Goal: Navigation & Orientation: Find specific page/section

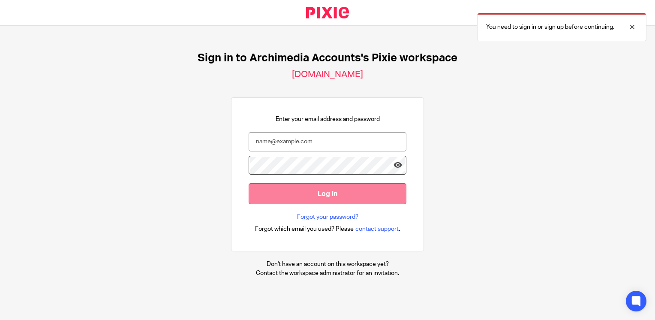
click at [331, 191] on input "Log in" at bounding box center [328, 193] width 158 height 21
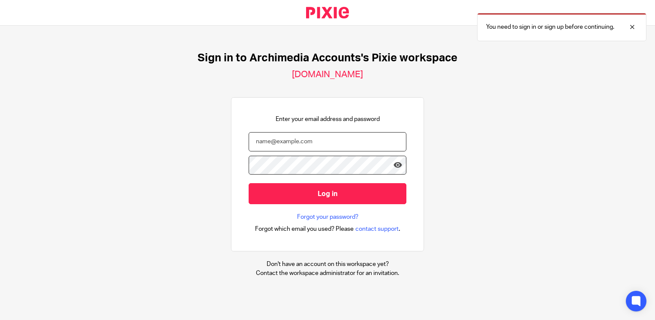
click at [318, 143] on input "email" at bounding box center [328, 141] width 158 height 19
click at [547, 28] on p "You need to sign in or sign up before continuing." at bounding box center [550, 27] width 128 height 9
click at [324, 138] on input "email" at bounding box center [328, 141] width 158 height 19
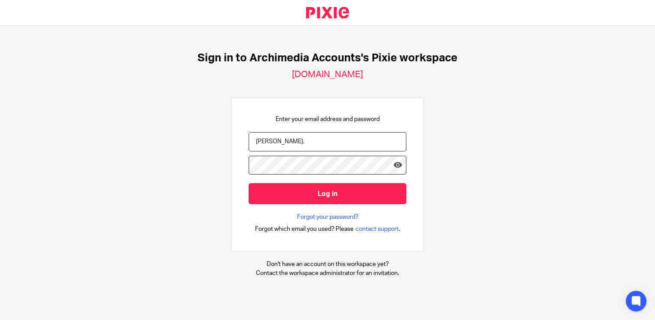
click at [538, 170] on div "Sign in to Archimedia Accounts's Pixie workspace archimedia-accounts.usepixie.n…" at bounding box center [327, 164] width 655 height 277
click at [369, 144] on input "barbara@archimediaaccounts." at bounding box center [328, 141] width 158 height 19
click at [393, 164] on icon at bounding box center [397, 165] width 9 height 9
click at [393, 165] on icon at bounding box center [397, 165] width 9 height 9
click at [351, 140] on input "barbara@archimediaaccounts." at bounding box center [328, 141] width 158 height 19
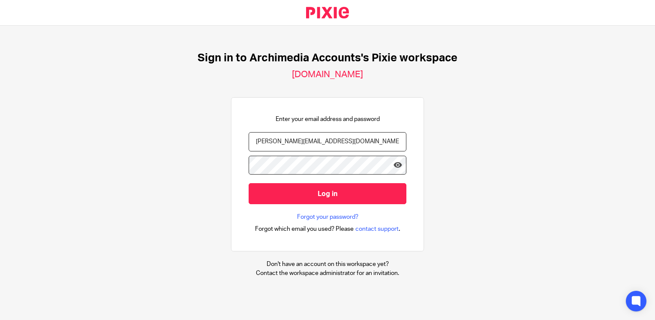
type input "barbara@archimediaaccounts.co.uk"
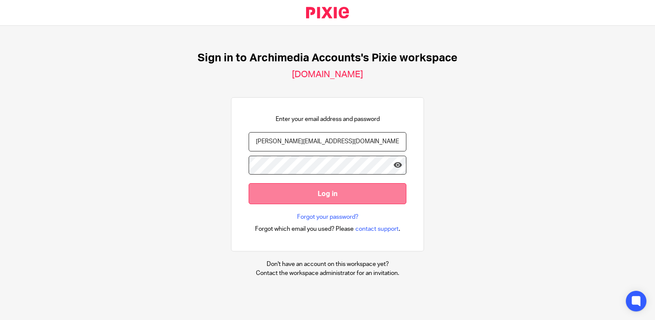
click at [338, 193] on input "Log in" at bounding box center [328, 193] width 158 height 21
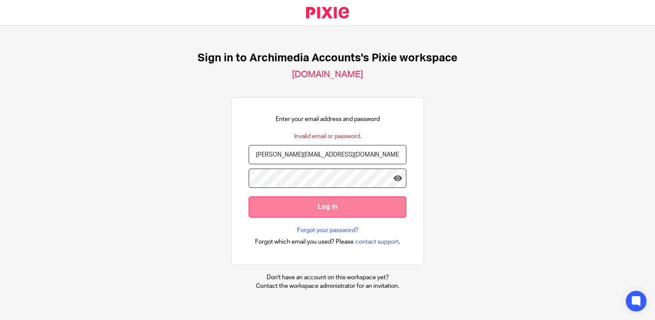
click at [329, 210] on input "Log in" at bounding box center [328, 206] width 158 height 21
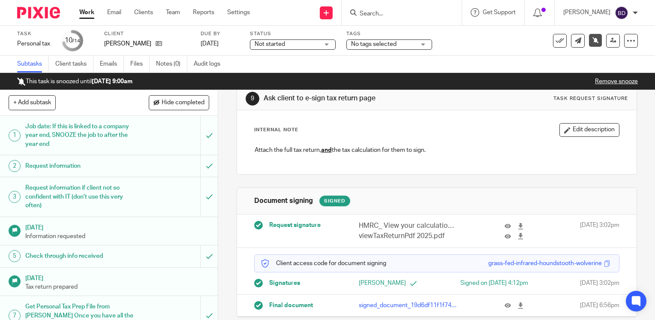
scroll to position [38, 0]
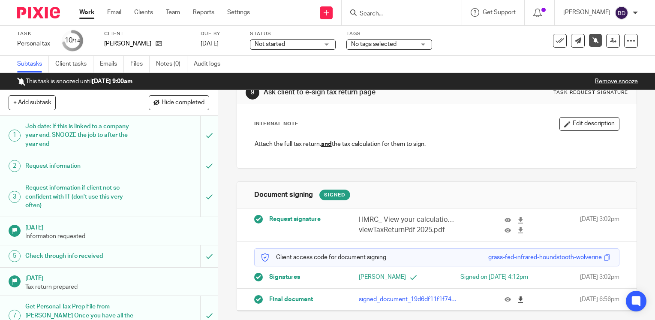
click at [517, 298] on icon at bounding box center [520, 299] width 6 height 6
